Goal: Information Seeking & Learning: Learn about a topic

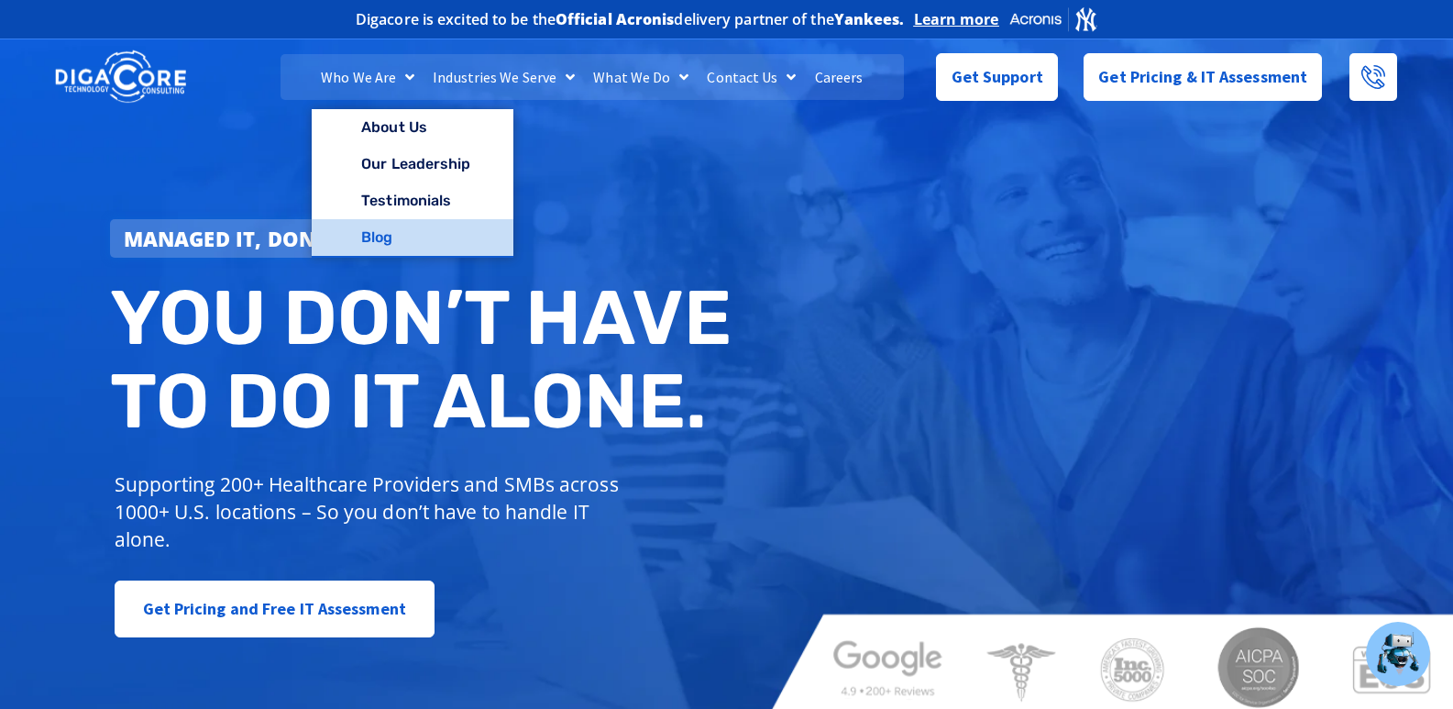
click at [387, 239] on link "Blog" at bounding box center [412, 237] width 201 height 37
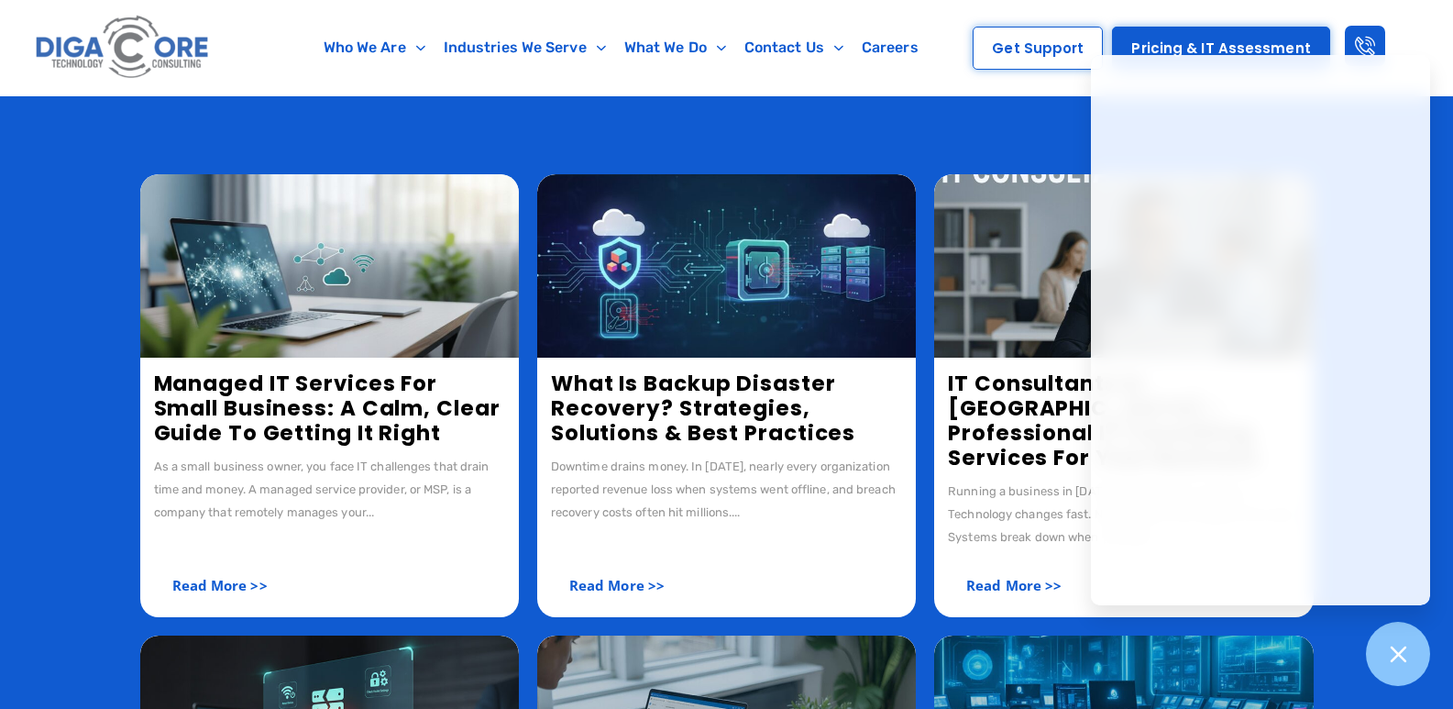
scroll to position [280, 0]
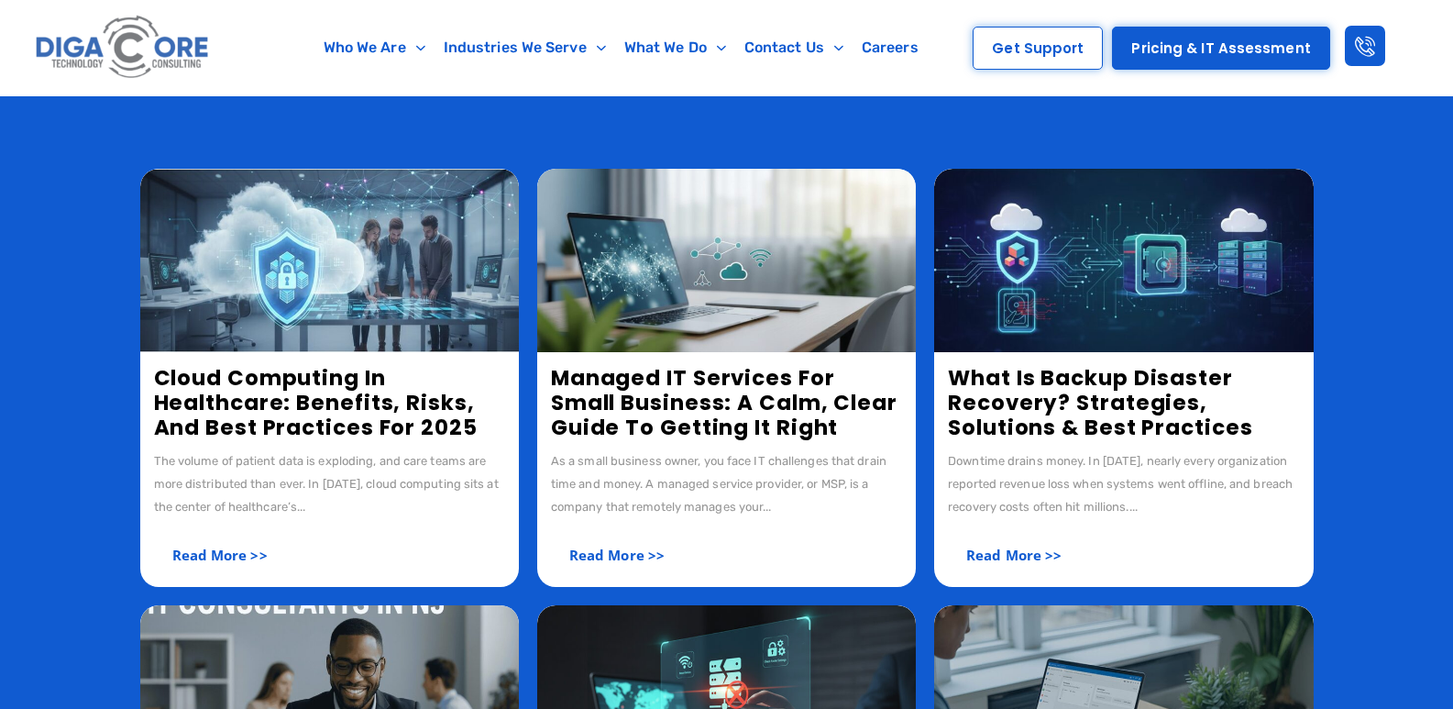
scroll to position [280, 0]
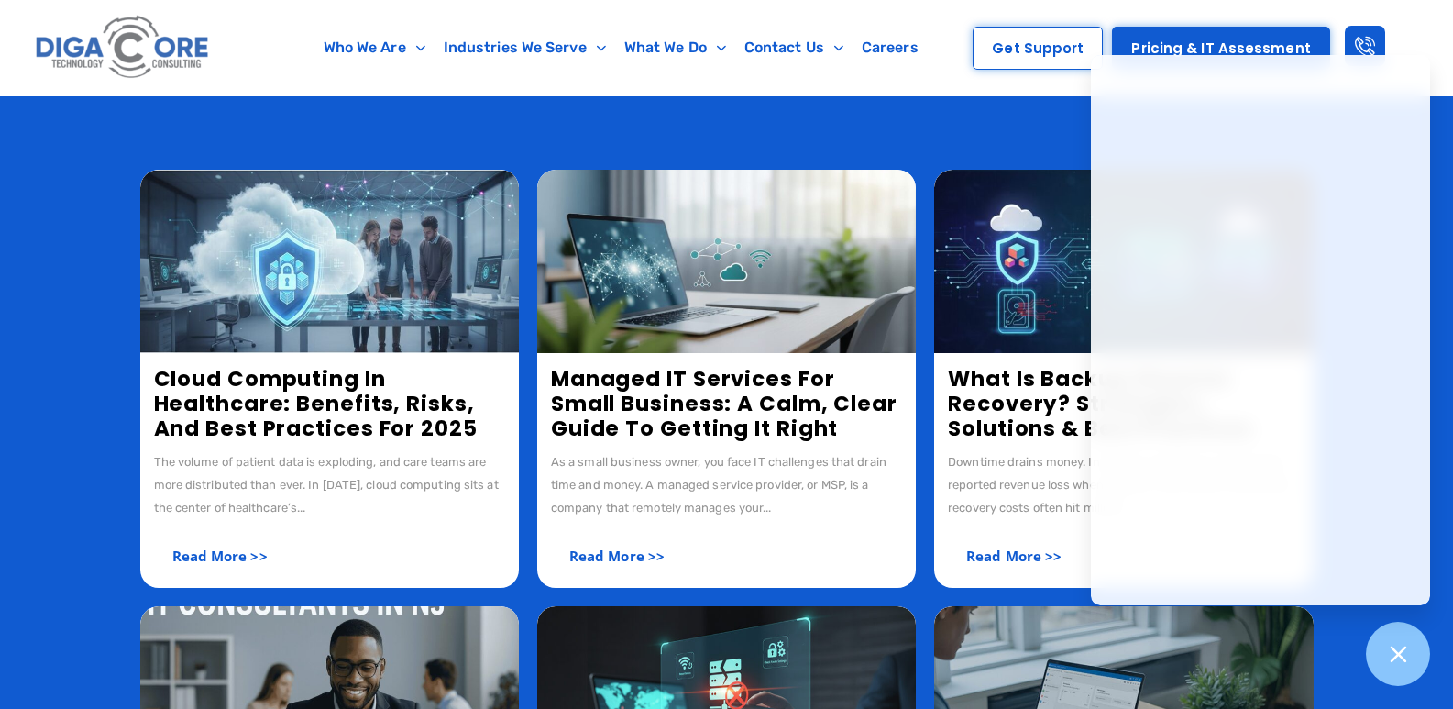
click at [381, 239] on img at bounding box center [329, 261] width 379 height 183
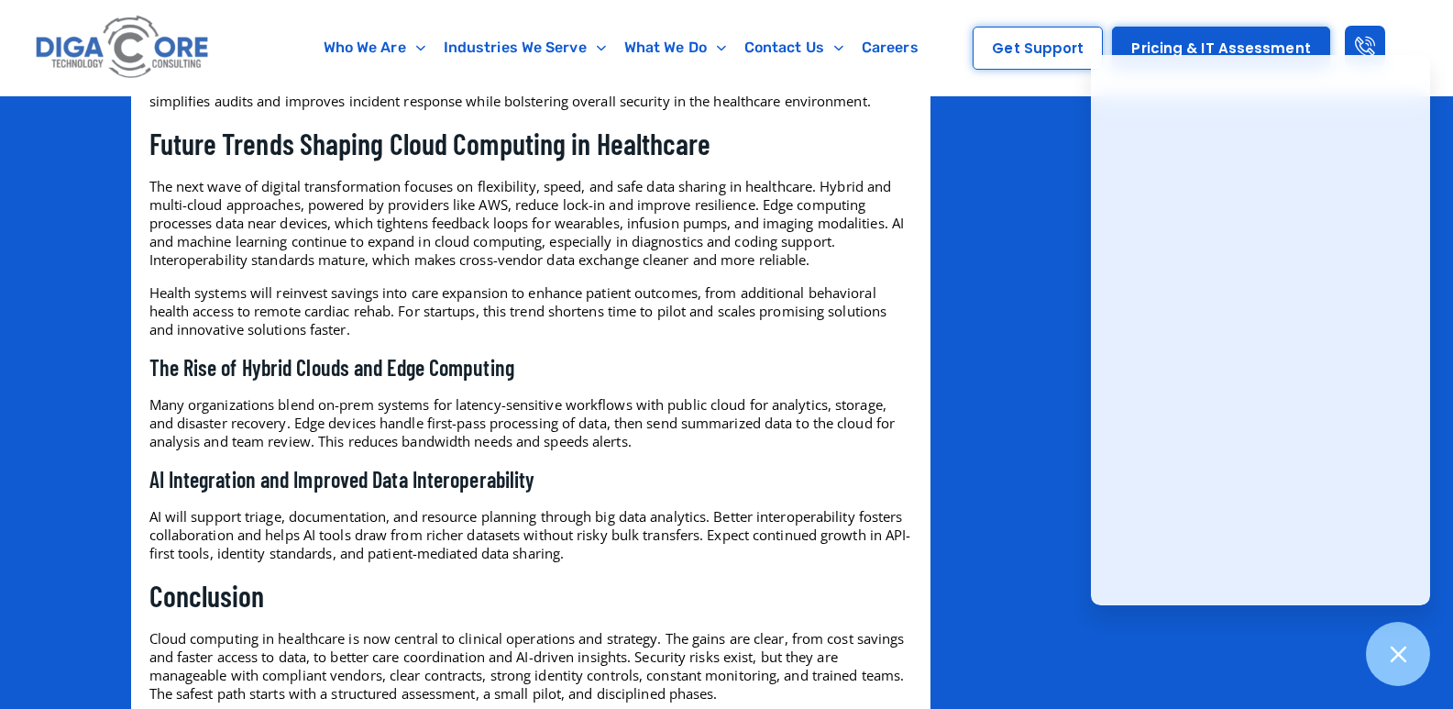
scroll to position [3025, 0]
